Goal: Information Seeking & Learning: Learn about a topic

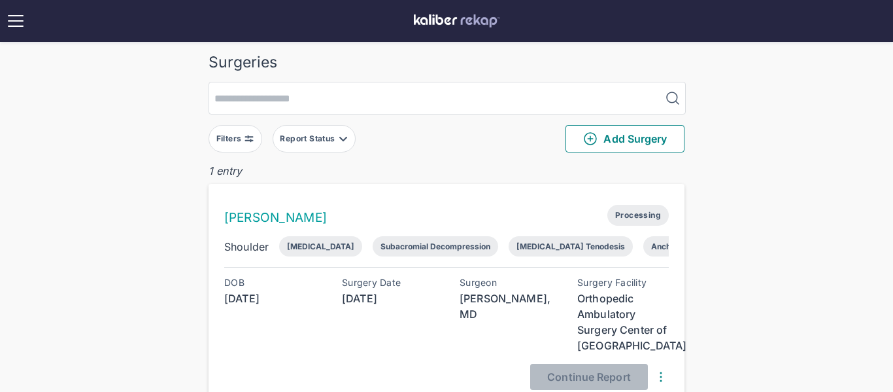
scroll to position [6, 0]
click at [651, 214] on span "Processing" at bounding box center [637, 213] width 61 height 21
click at [663, 248] on div "Anchoring of [MEDICAL_DATA] tendon" at bounding box center [724, 245] width 146 height 10
click at [269, 215] on link "[PERSON_NAME]" at bounding box center [275, 216] width 103 height 15
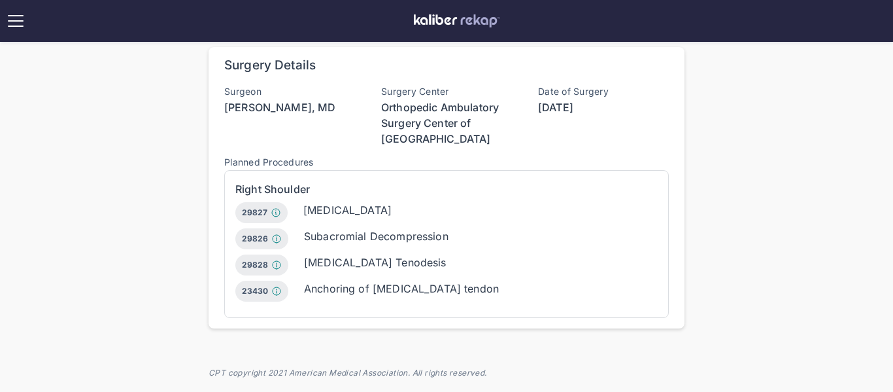
scroll to position [520, 0]
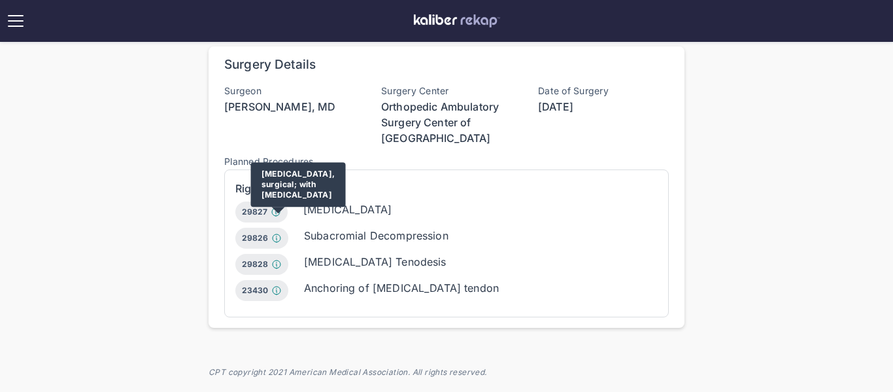
click at [285, 179] on div "[MEDICAL_DATA], surgical; with [MEDICAL_DATA]" at bounding box center [298, 184] width 95 height 44
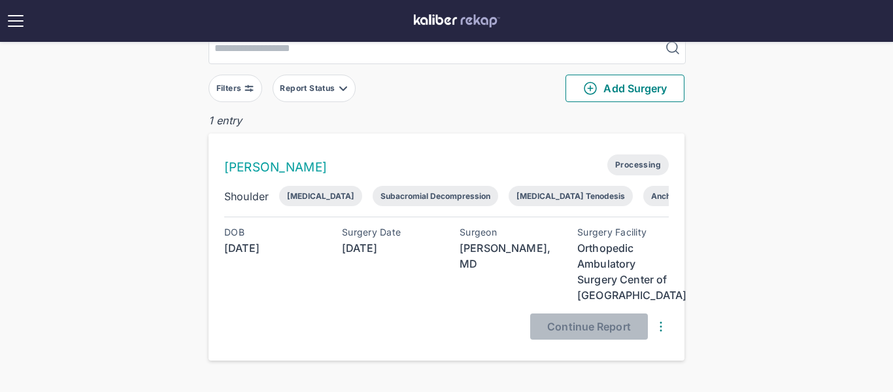
scroll to position [56, 0]
click at [305, 199] on div "[MEDICAL_DATA]" at bounding box center [320, 195] width 67 height 10
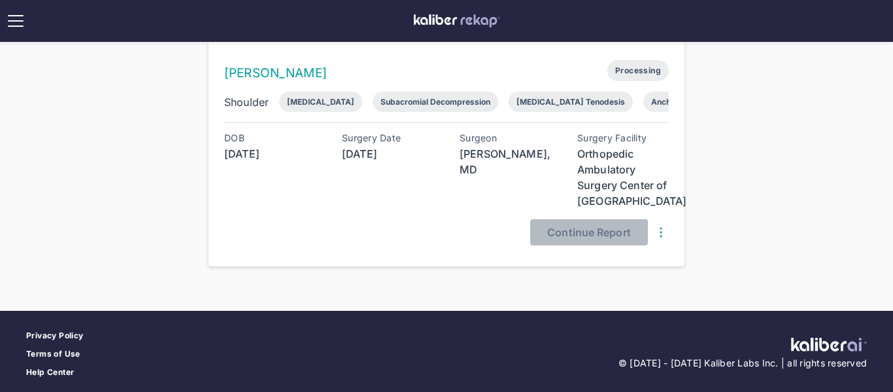
scroll to position [150, 0]
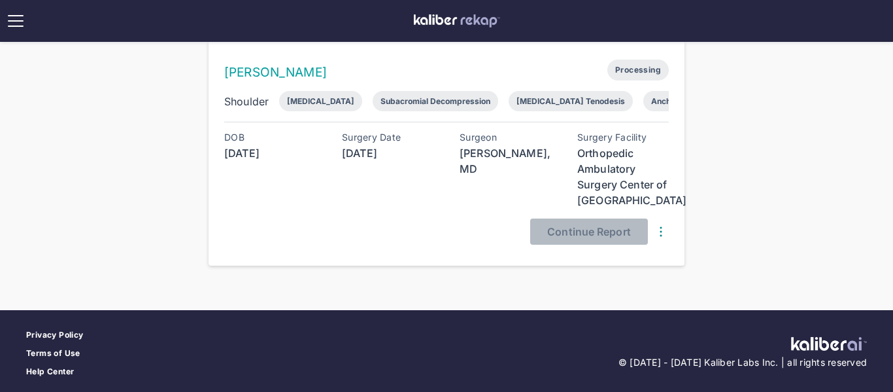
click at [628, 174] on div "Orthopedic Ambulatory Surgery Center of [GEOGRAPHIC_DATA]" at bounding box center [623, 176] width 92 height 63
click at [651, 105] on div "Anchoring of [MEDICAL_DATA] tendon" at bounding box center [724, 101] width 146 height 10
click at [651, 104] on div "Anchoring of [MEDICAL_DATA] tendon" at bounding box center [724, 101] width 146 height 10
click at [660, 100] on div "Anchoring of [MEDICAL_DATA] tendon" at bounding box center [724, 101] width 146 height 10
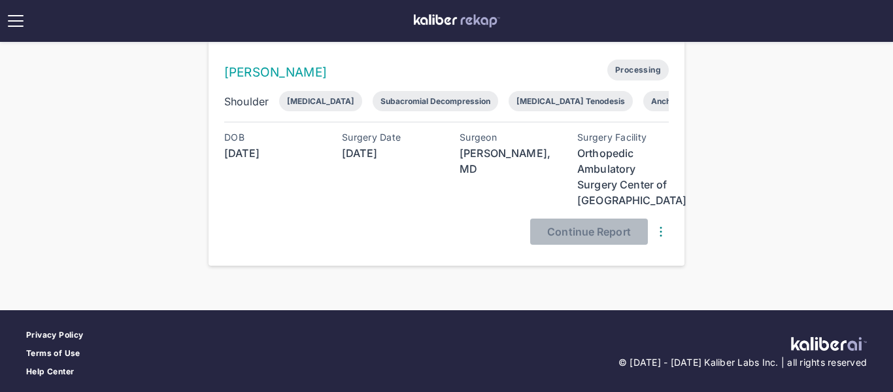
click at [659, 101] on div "Anchoring of [MEDICAL_DATA] tendon" at bounding box center [724, 101] width 146 height 10
click at [256, 71] on link "[PERSON_NAME]" at bounding box center [275, 72] width 103 height 15
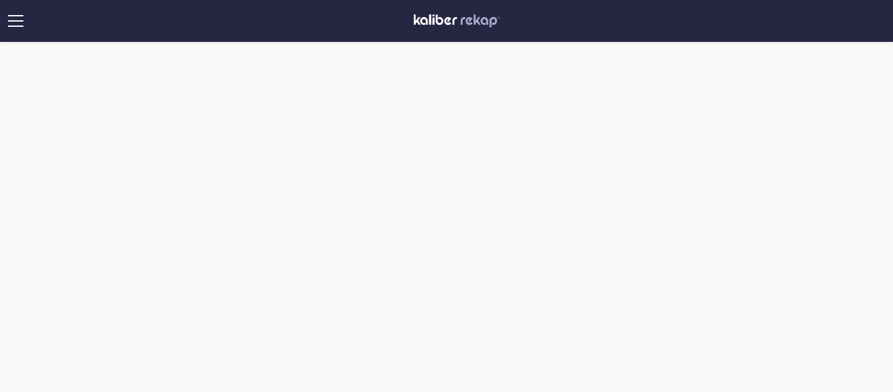
click at [256, 71] on div at bounding box center [349, 78] width 281 height 18
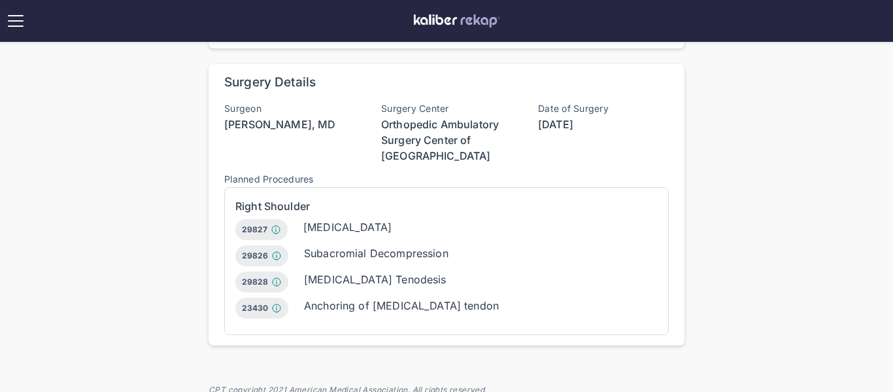
scroll to position [507, 0]
